Goal: Information Seeking & Learning: Learn about a topic

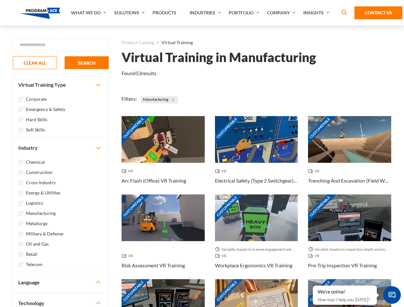
click at [89, 13] on link "What We Do" at bounding box center [89, 13] width 43 height 26
click at [130, 13] on link "Solutions" at bounding box center [130, 13] width 38 height 26
click at [206, 13] on link "Industries" at bounding box center [205, 13] width 39 height 26
click at [282, 13] on link "Company" at bounding box center [282, 13] width 36 height 26
click at [317, 13] on link "Insights" at bounding box center [317, 13] width 34 height 26
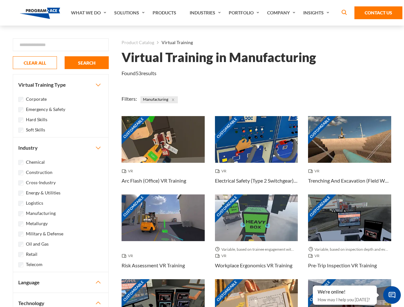
click at [0, 0] on div "Blog White Papers News" at bounding box center [0, 0] width 0 height 0
click at [0, 0] on strong "How Virtual Learning Can Enhance Workforce Productivity: A Guide for L&D Manage…" at bounding box center [0, 0] width 0 height 0
click at [392, 295] on span "Minimize live chat window" at bounding box center [391, 294] width 23 height 23
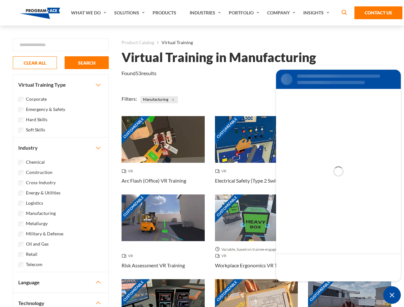
click at [313, 286] on div "Customizable" at bounding box center [349, 302] width 83 height 47
